Goal: Transaction & Acquisition: Purchase product/service

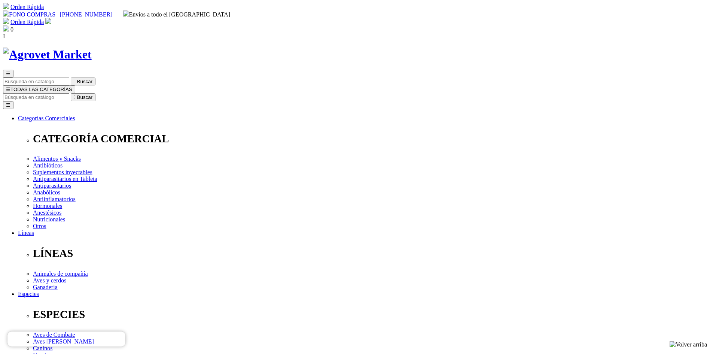
click at [10, 87] on span "☰" at bounding box center [8, 90] width 4 height 6
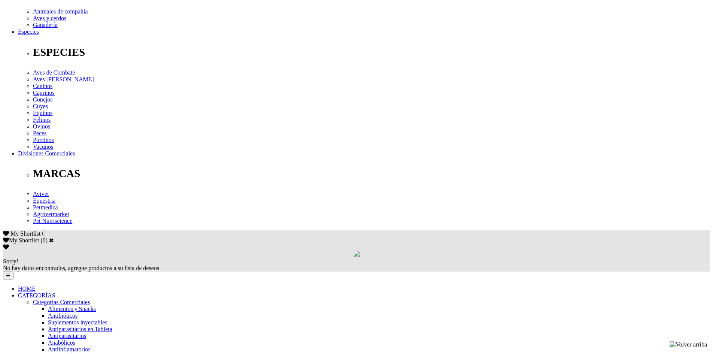
scroll to position [300, 0]
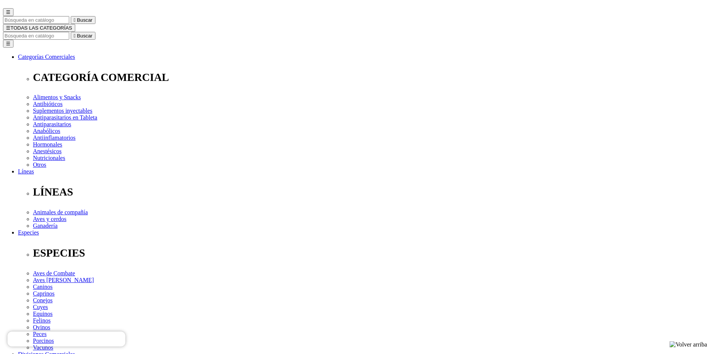
scroll to position [75, 0]
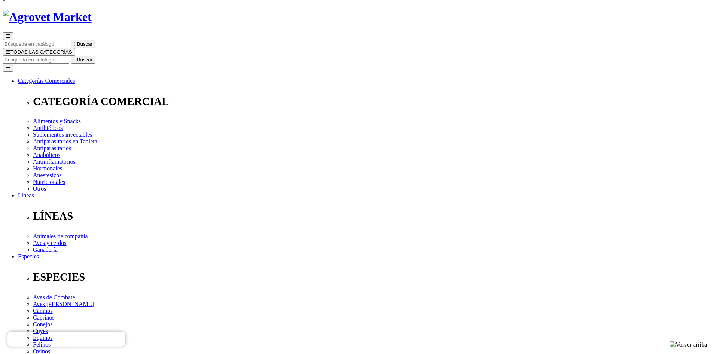
scroll to position [75, 0]
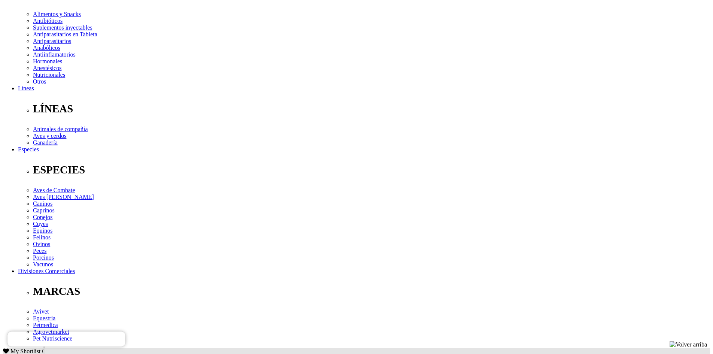
scroll to position [150, 0]
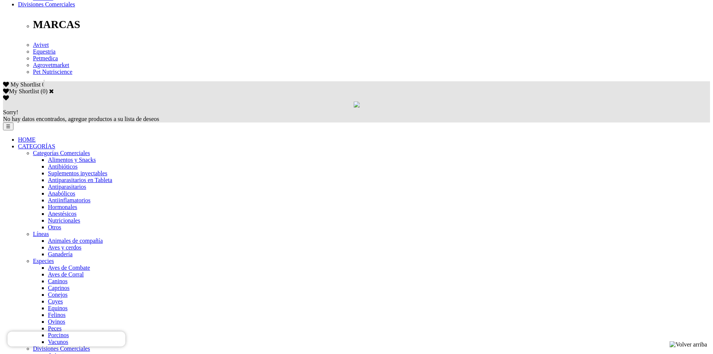
scroll to position [412, 0]
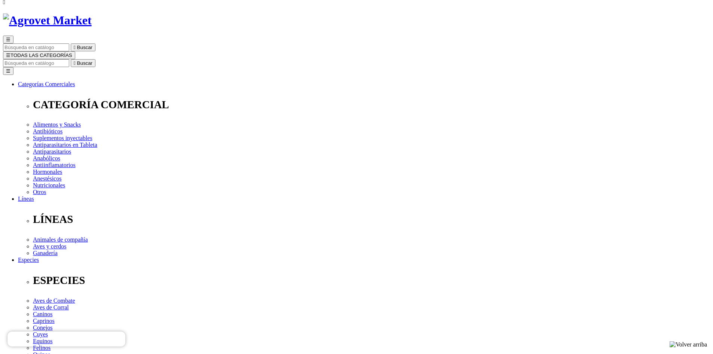
scroll to position [75, 0]
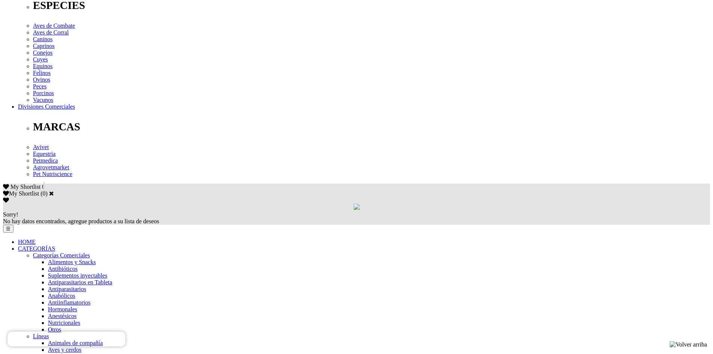
scroll to position [412, 0]
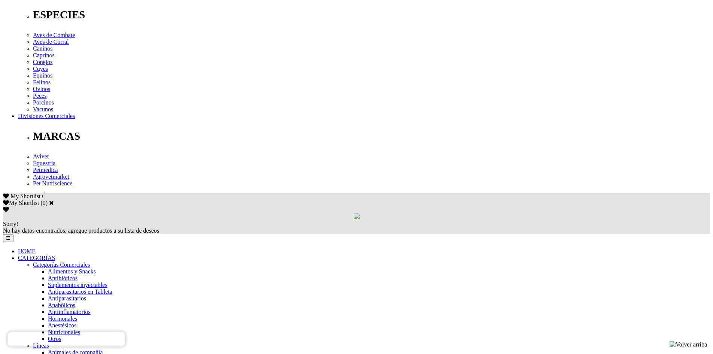
scroll to position [337, 0]
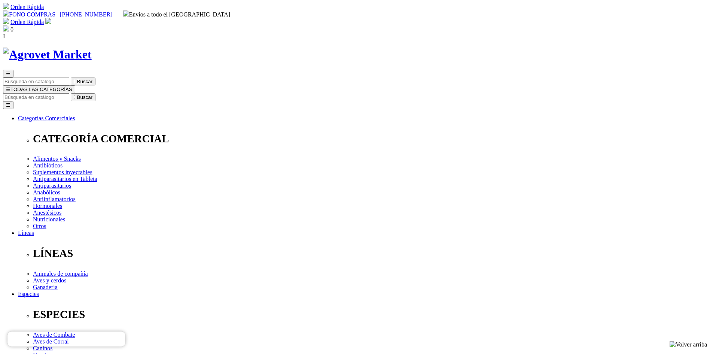
select select "385"
select select "384"
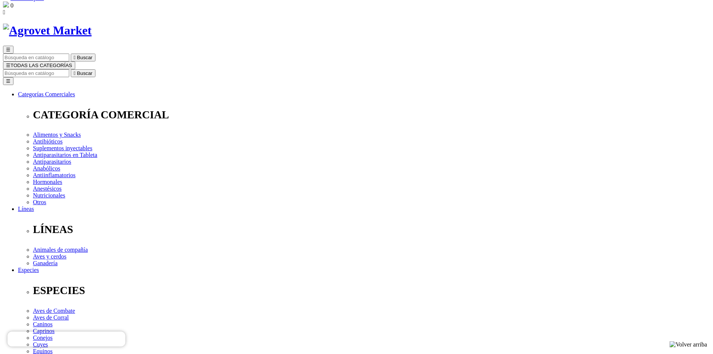
scroll to position [37, 0]
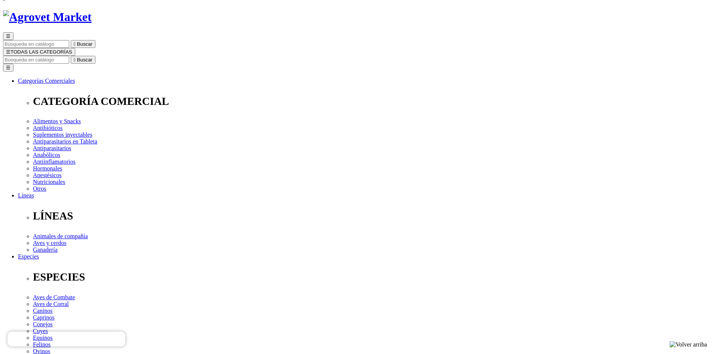
select select "385"
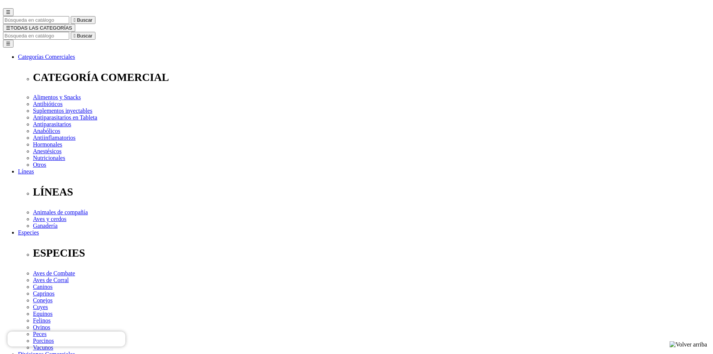
scroll to position [75, 0]
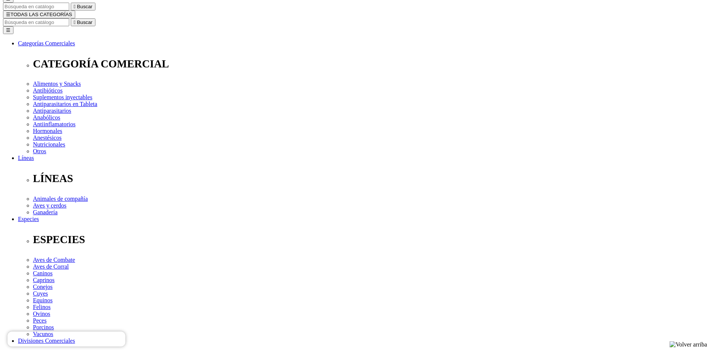
select select "384"
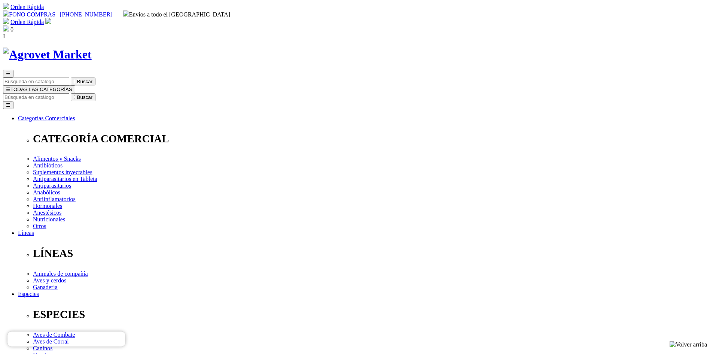
scroll to position [112, 0]
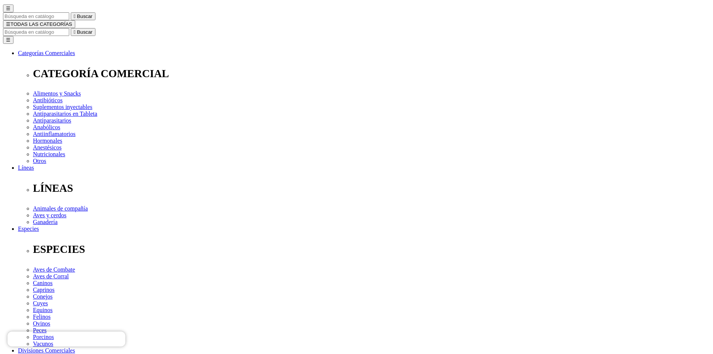
scroll to position [0, 0]
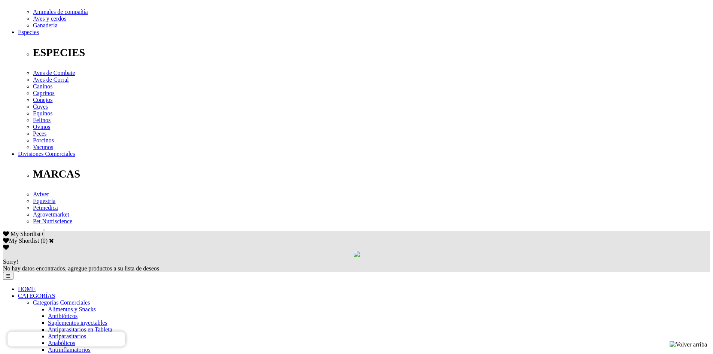
scroll to position [262, 0]
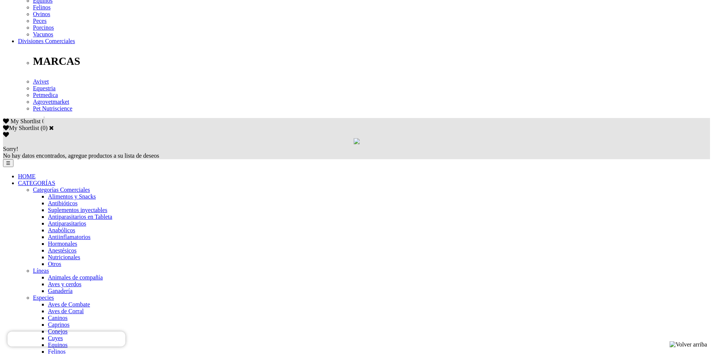
scroll to position [337, 0]
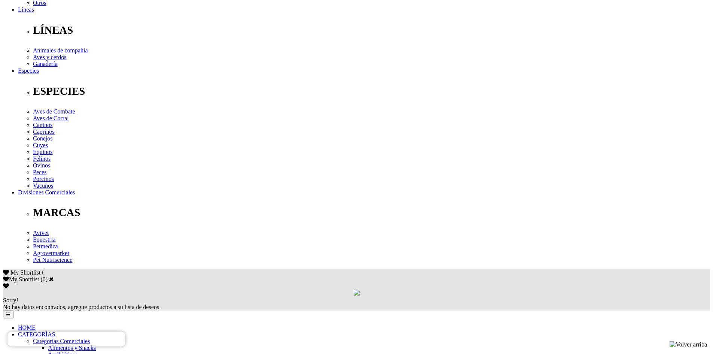
scroll to position [81, 0]
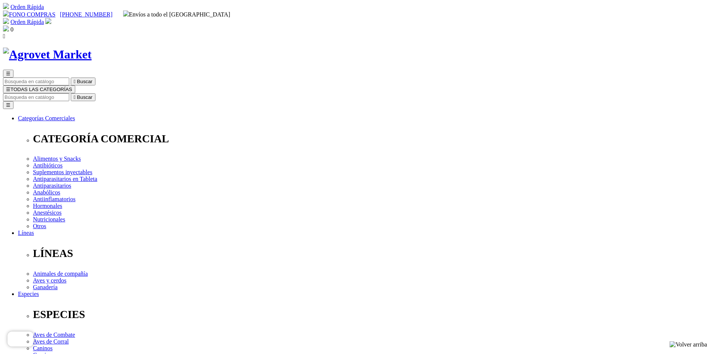
select select "26"
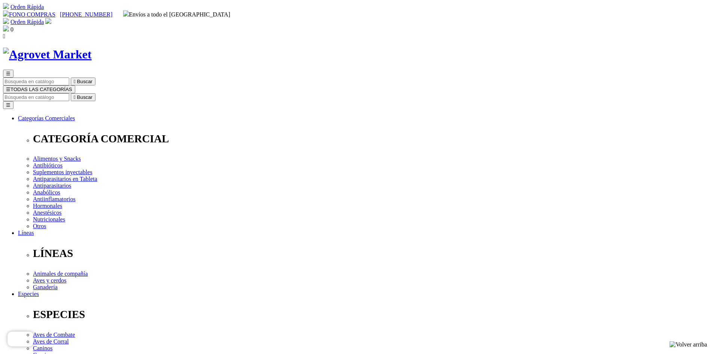
scroll to position [37, 0]
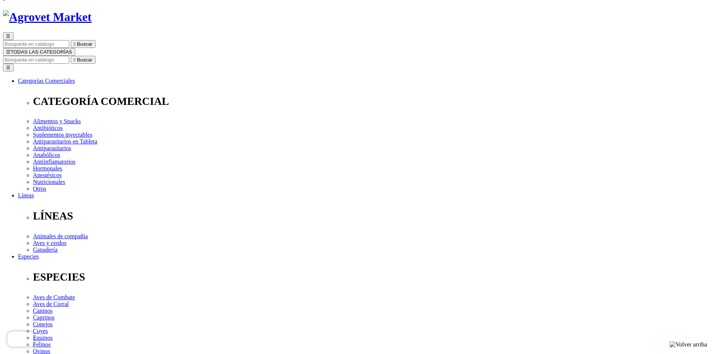
select select "26"
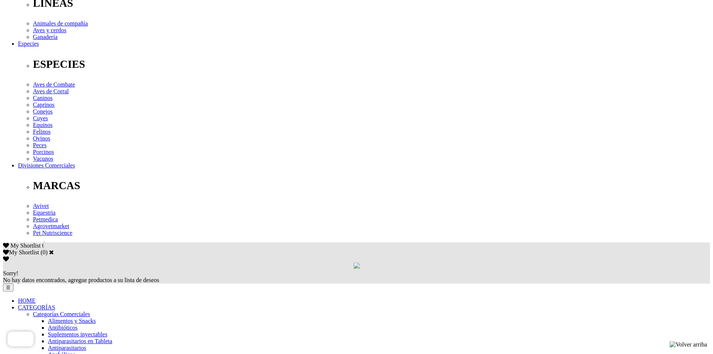
scroll to position [300, 0]
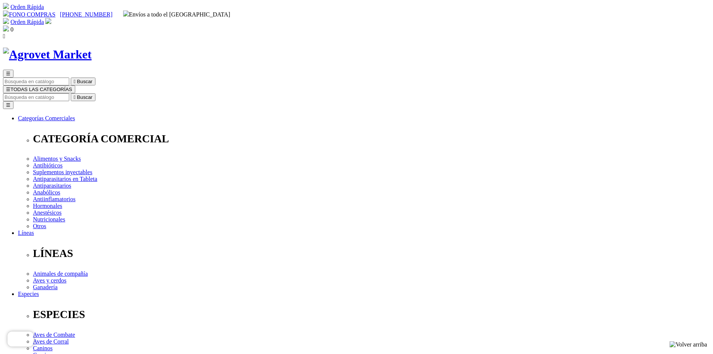
scroll to position [37, 0]
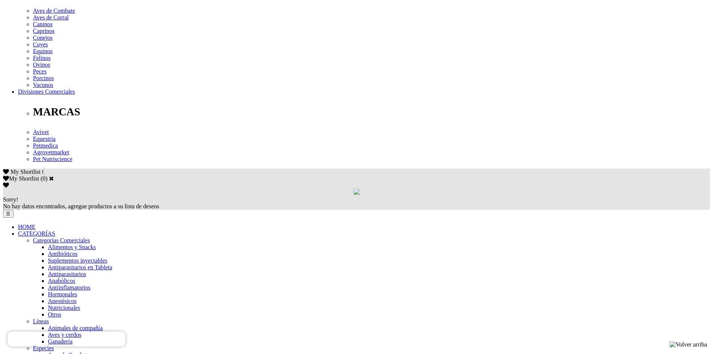
scroll to position [337, 0]
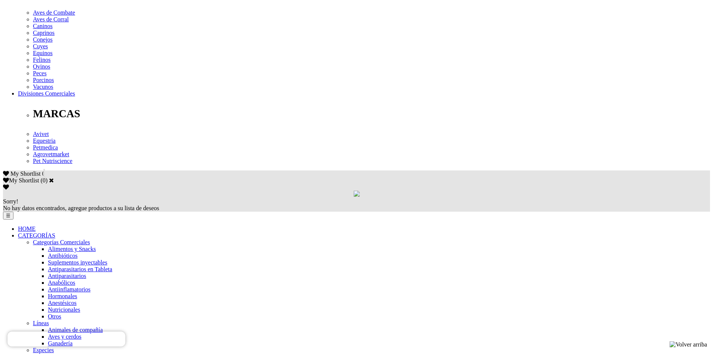
scroll to position [337, 0]
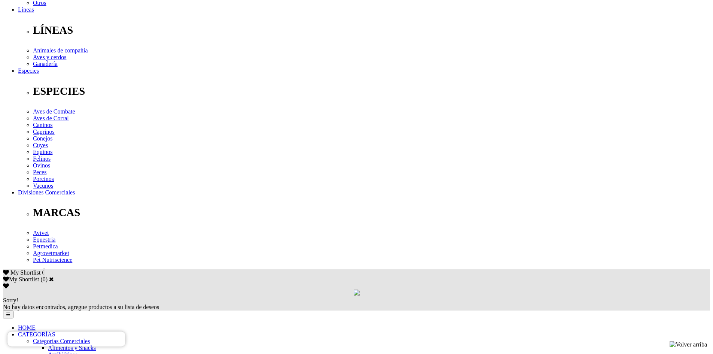
scroll to position [225, 0]
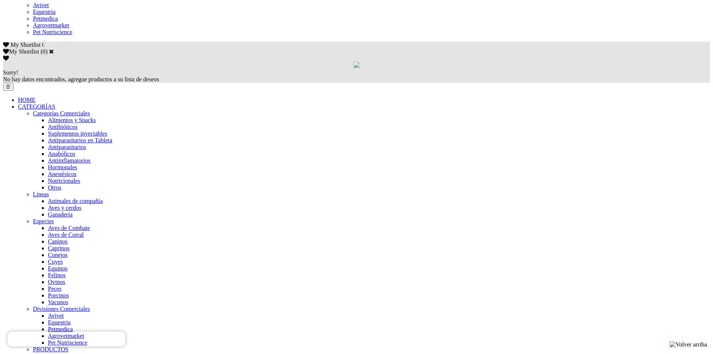
scroll to position [452, 0]
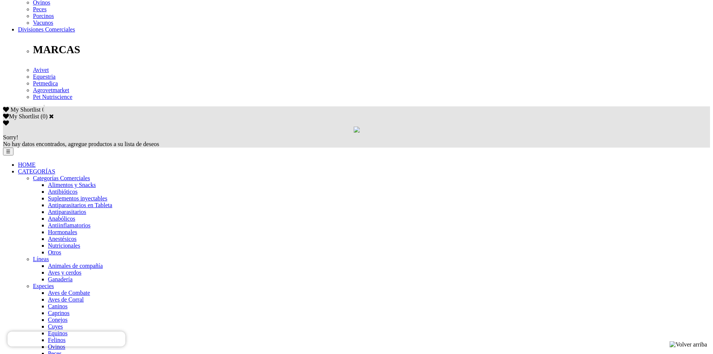
scroll to position [450, 0]
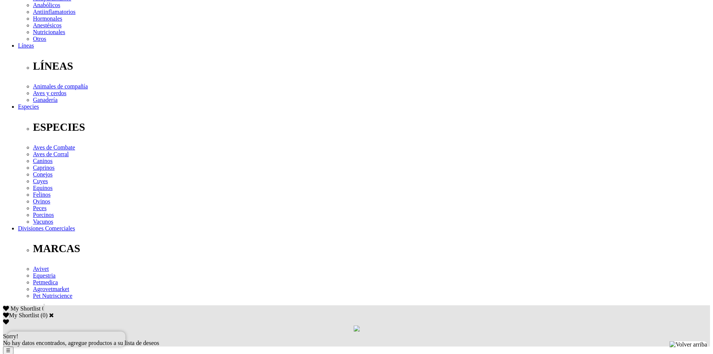
scroll to position [337, 0]
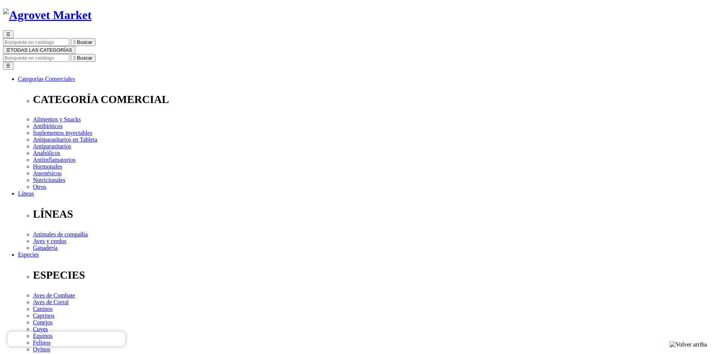
scroll to position [37, 0]
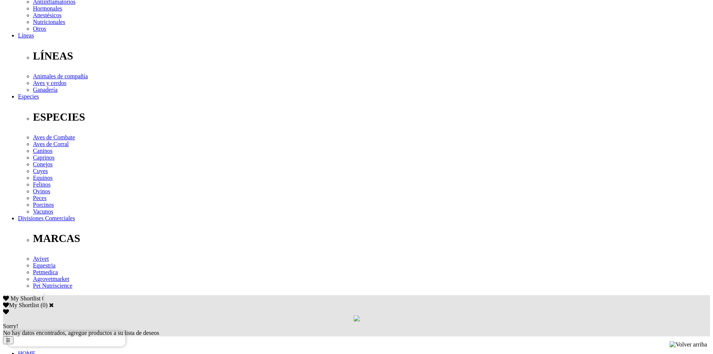
scroll to position [225, 0]
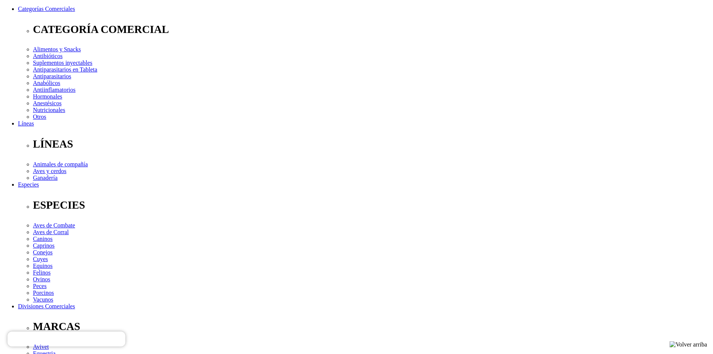
scroll to position [112, 0]
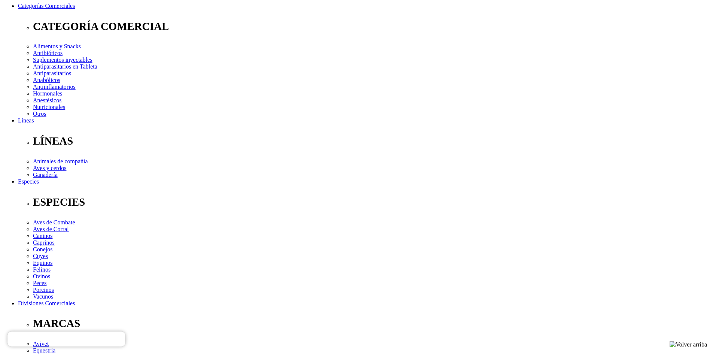
select select "384"
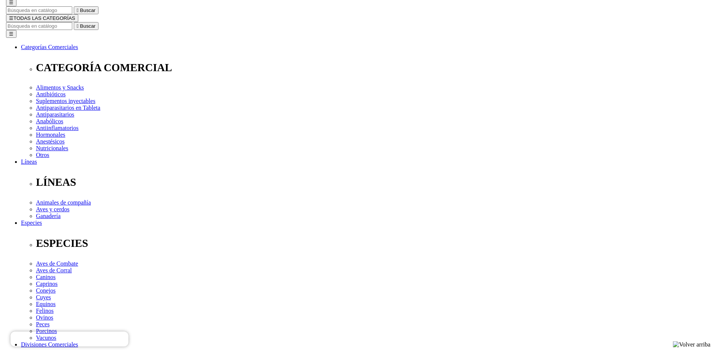
scroll to position [114, 0]
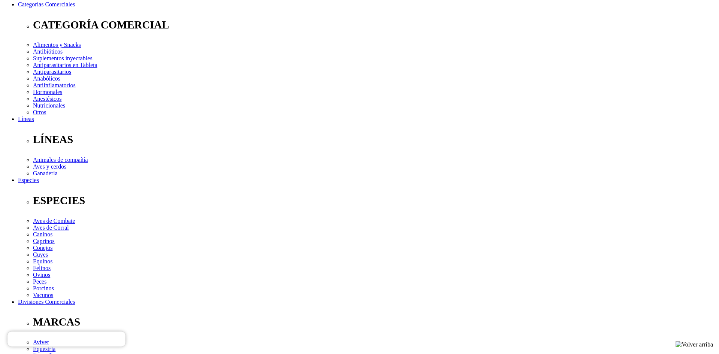
drag, startPoint x: 311, startPoint y: 84, endPoint x: 294, endPoint y: 82, distance: 17.8
type input "yessenia"
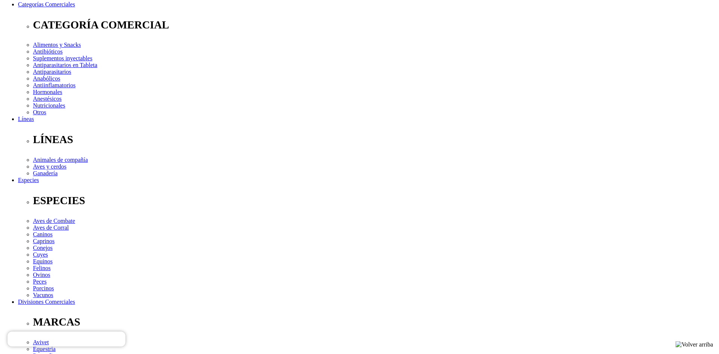
type input "ayessehol@gmail.com"
type input "974476502"
select select "7"
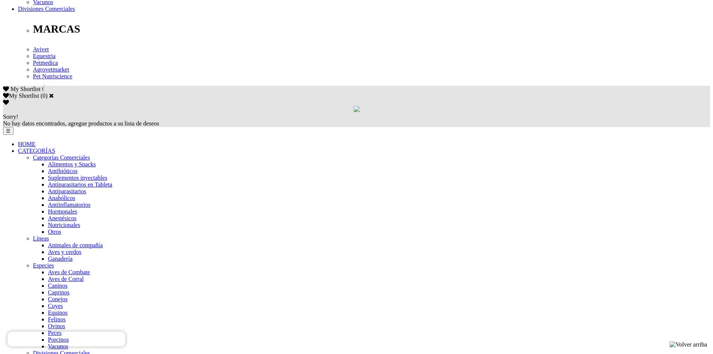
scroll to position [449, 0]
